Goal: Information Seeking & Learning: Learn about a topic

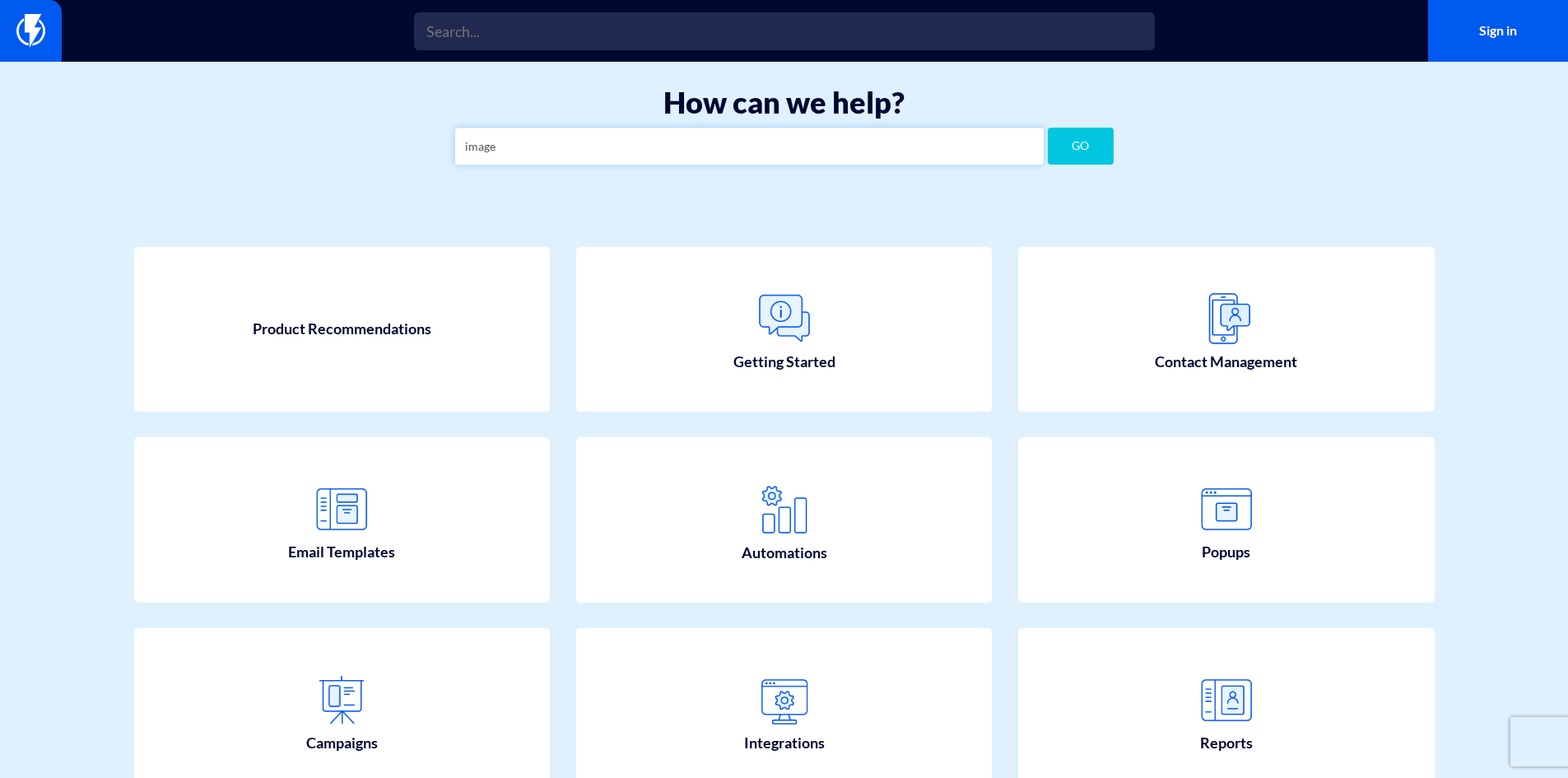
click at [692, 150] on input "image" at bounding box center [750, 146] width 589 height 37
type input "i"
type input "html"
click at [1048, 128] on button "GO" at bounding box center [1081, 146] width 65 height 37
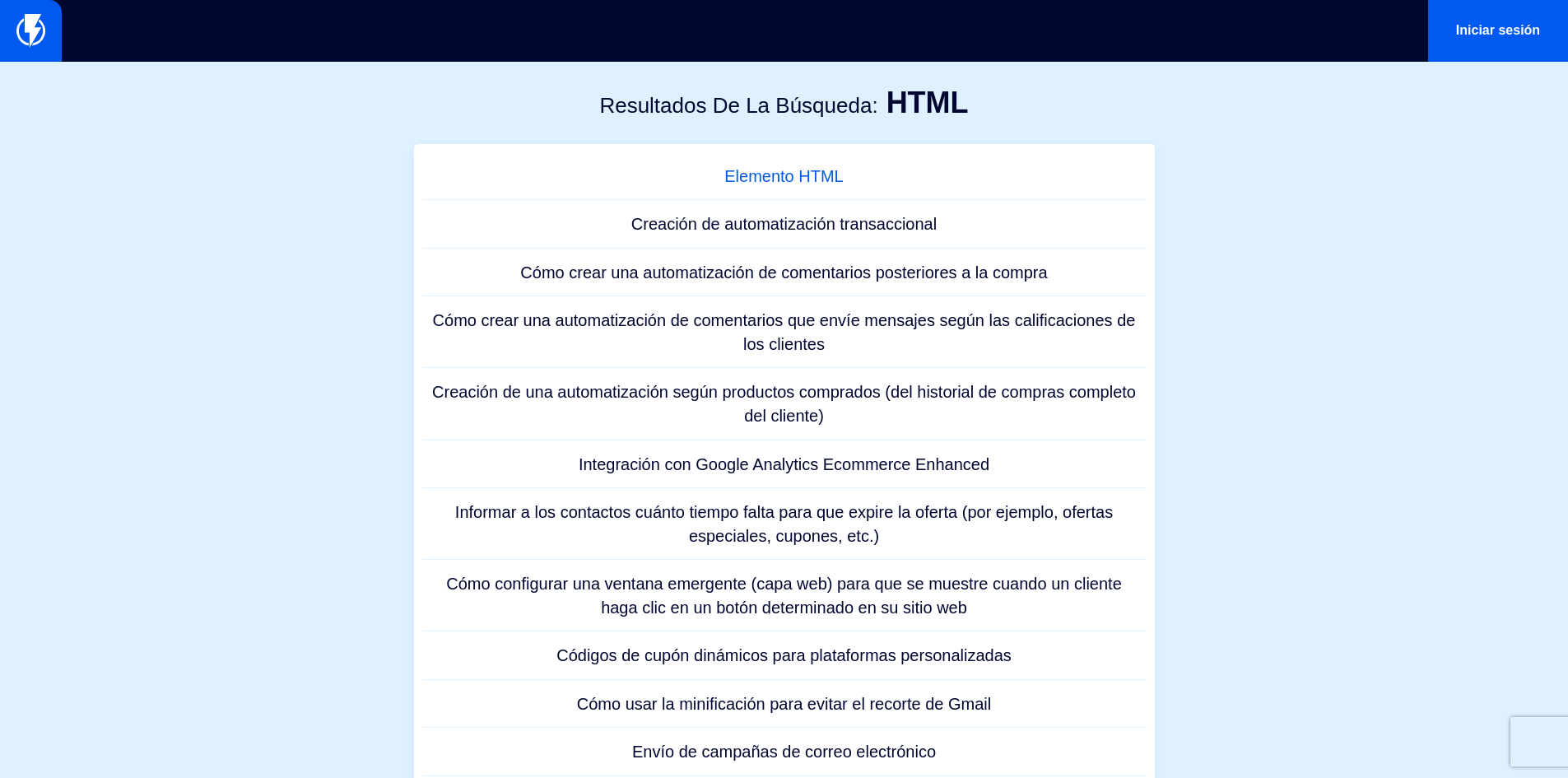
click at [787, 179] on font "Elemento HTML" at bounding box center [784, 176] width 119 height 18
